Goal: Task Accomplishment & Management: Manage account settings

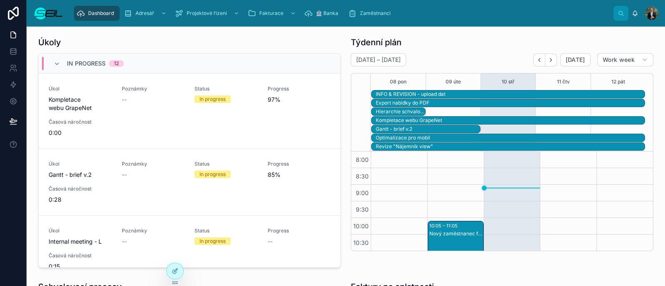
scroll to position [172, 0]
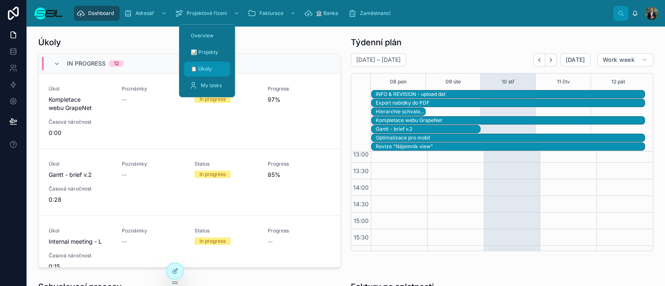
click at [202, 67] on span "📋 Úkoly" at bounding box center [201, 69] width 21 height 7
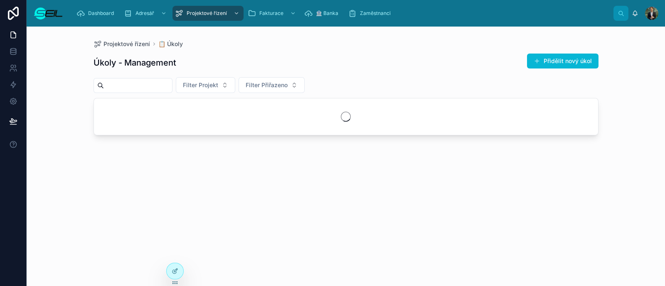
click at [315, 45] on div "Projektové řízení 📋 Úkoly" at bounding box center [346, 44] width 505 height 8
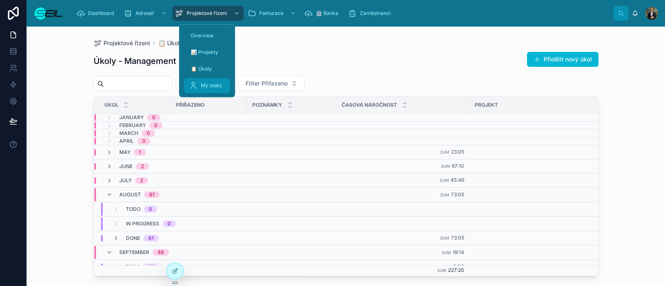
click at [215, 88] on span "My tasks" at bounding box center [211, 85] width 21 height 7
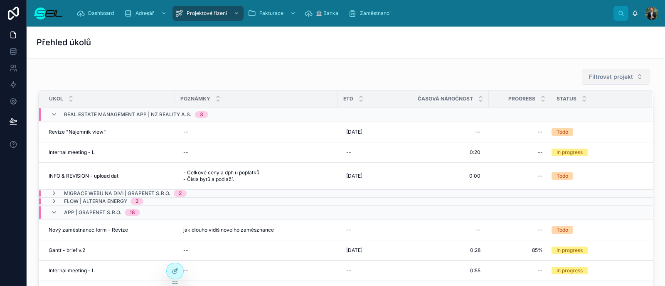
click at [608, 76] on span "Filtrovat projekt" at bounding box center [611, 77] width 44 height 8
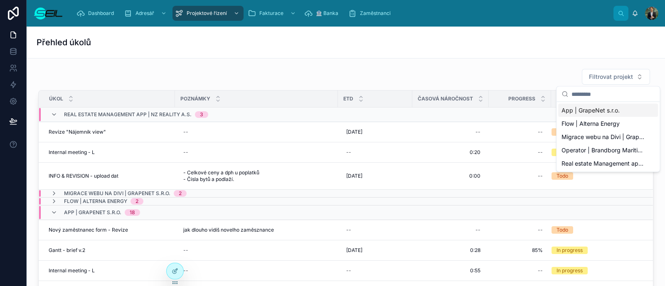
click at [573, 109] on span "App | GrapeNet s.r.o." at bounding box center [591, 110] width 58 height 8
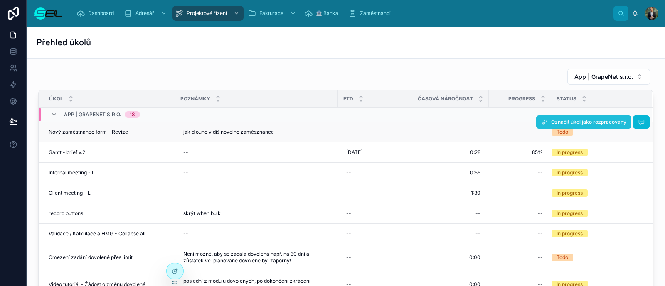
click at [564, 118] on button "Označit úkol jako rozpracovaný" at bounding box center [583, 122] width 95 height 13
